Goal: Communication & Community: Share content

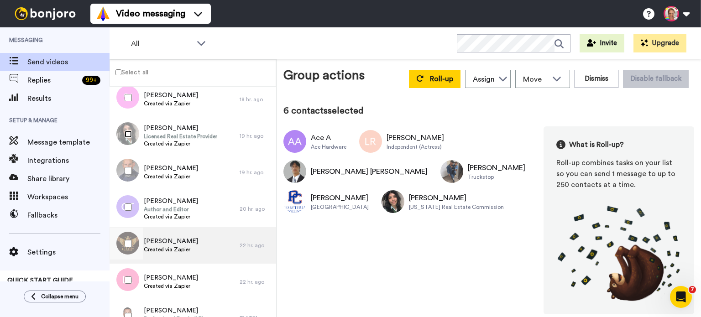
scroll to position [365, 0]
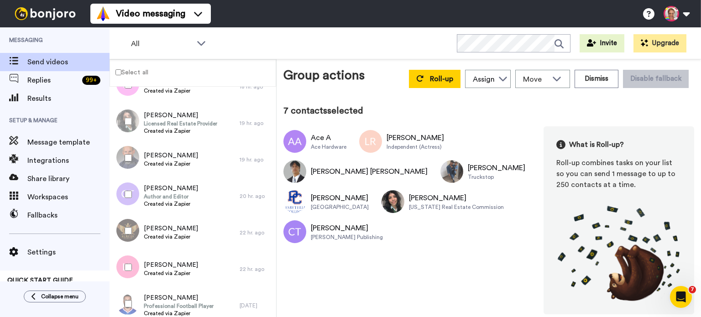
click at [124, 230] on div at bounding box center [126, 231] width 33 height 32
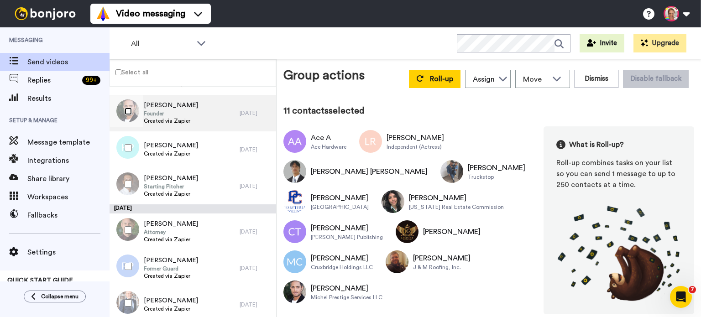
scroll to position [730, 0]
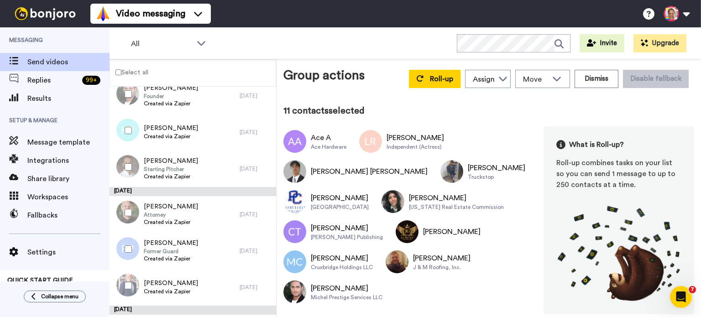
click at [128, 171] on div at bounding box center [126, 167] width 33 height 32
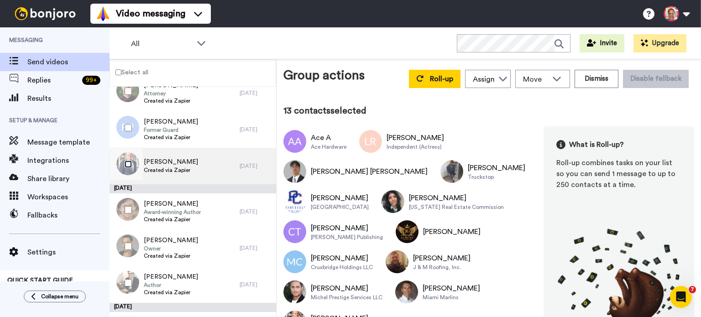
scroll to position [913, 0]
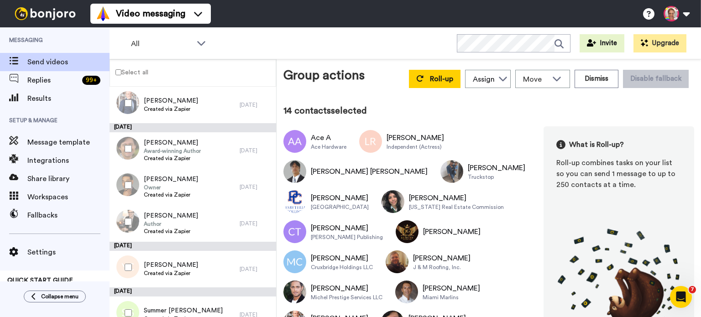
click at [126, 180] on div at bounding box center [126, 185] width 33 height 32
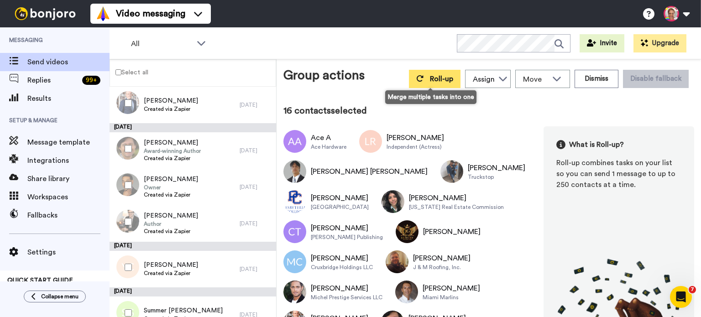
click at [417, 83] on button "Roll-up" at bounding box center [435, 79] width 52 height 18
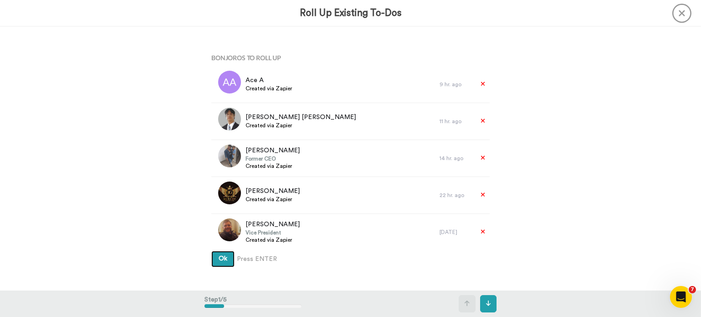
click at [219, 256] on span "Ok" at bounding box center [223, 259] width 9 height 6
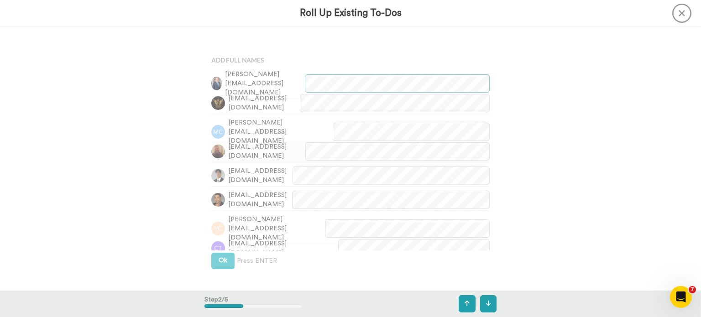
scroll to position [264, 0]
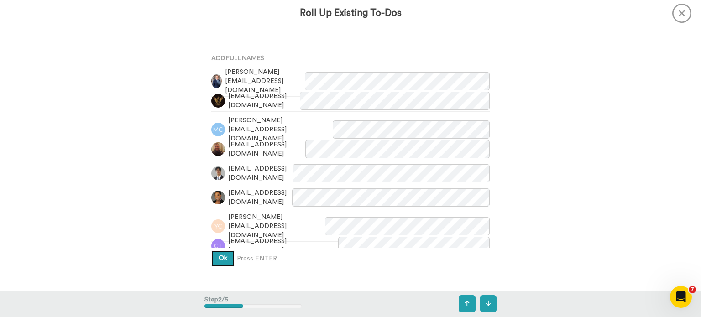
click at [220, 253] on button "Ok" at bounding box center [222, 259] width 23 height 16
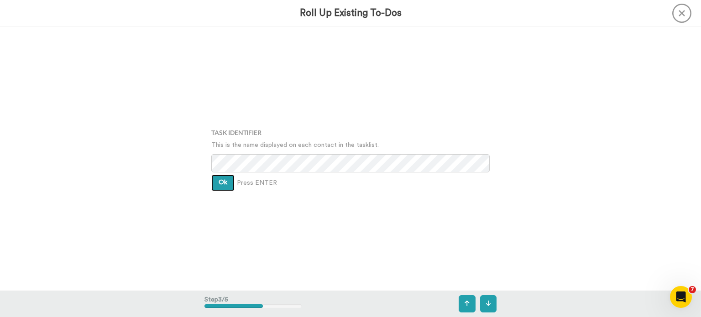
click at [220, 182] on span "Ok" at bounding box center [223, 182] width 9 height 6
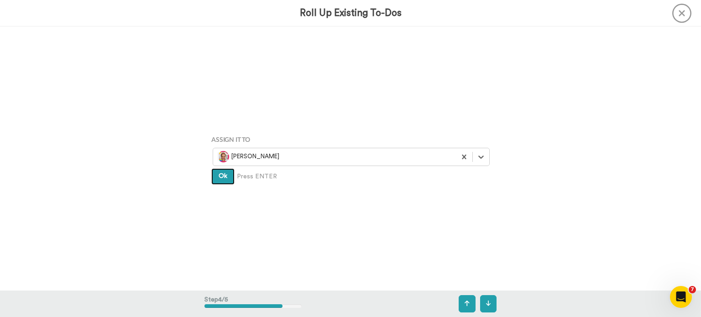
click at [222, 183] on button "Ok" at bounding box center [222, 176] width 23 height 16
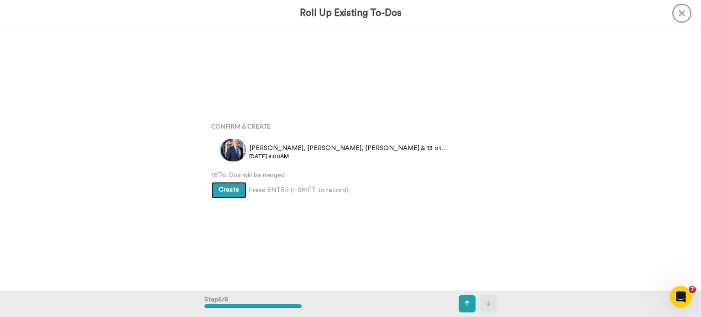
scroll to position [1056, 0]
click at [220, 188] on span "Create" at bounding box center [229, 190] width 21 height 6
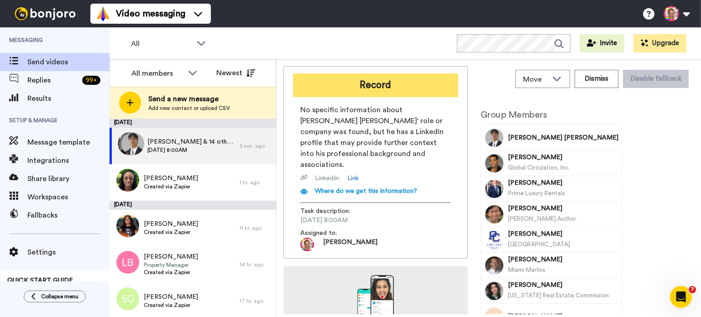
click at [392, 84] on button "Record" at bounding box center [375, 85] width 165 height 24
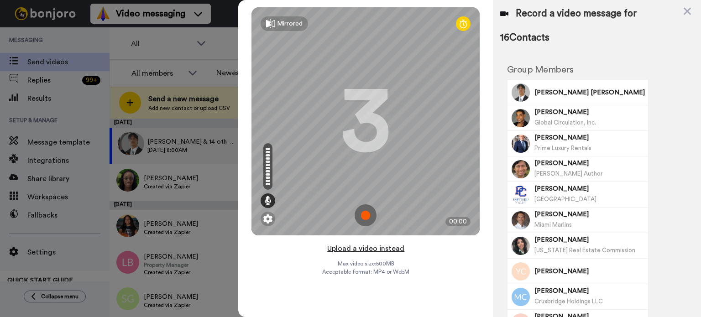
click at [363, 251] on button "Upload a video instead" at bounding box center [366, 249] width 83 height 12
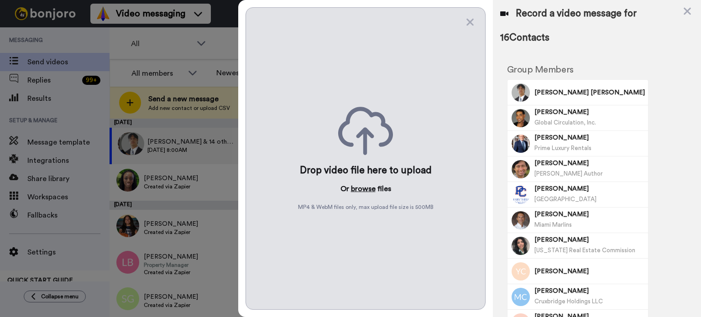
click at [363, 191] on button "browse" at bounding box center [363, 188] width 25 height 11
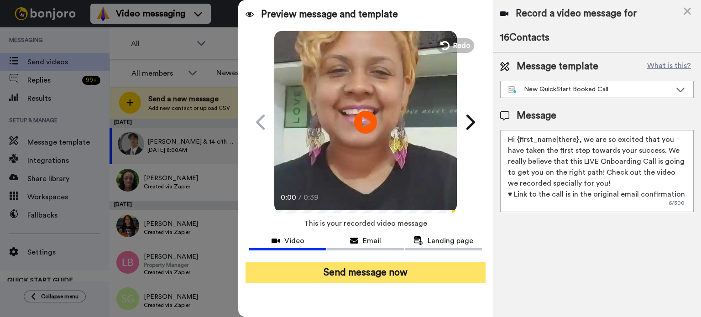
click at [416, 276] on button "Send message now" at bounding box center [366, 272] width 240 height 21
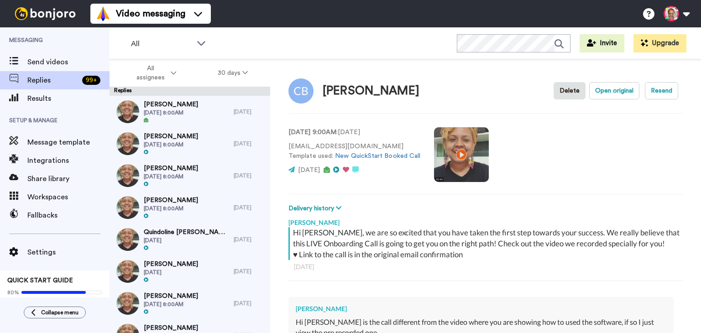
scroll to position [192, 0]
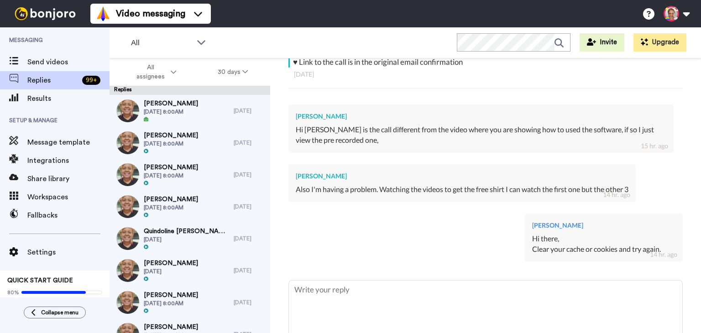
click at [553, 76] on div "[DATE]" at bounding box center [485, 74] width 383 height 9
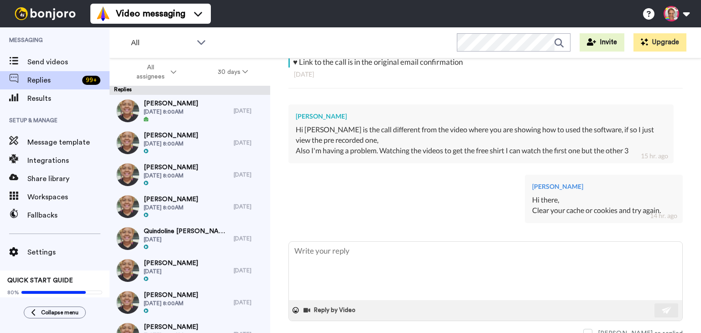
type textarea "x"
